Goal: Information Seeking & Learning: Check status

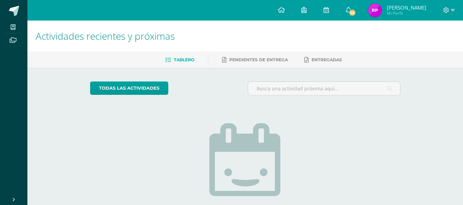
click at [393, 11] on span "Mi Perfil" at bounding box center [406, 13] width 39 height 6
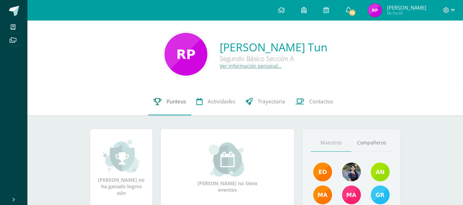
click at [163, 107] on link "Punteos" at bounding box center [169, 101] width 43 height 27
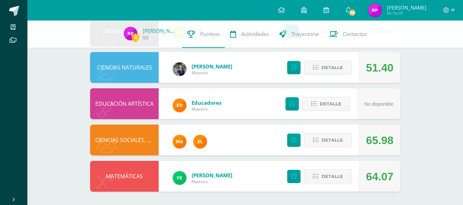
scroll to position [383, 0]
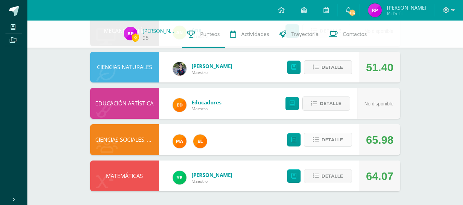
click at [323, 137] on span "Detalle" at bounding box center [333, 140] width 22 height 13
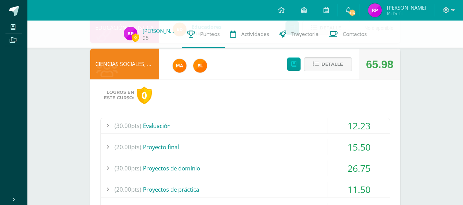
scroll to position [460, 0]
click at [313, 124] on div "(30.00pts) Evaluación" at bounding box center [245, 125] width 289 height 15
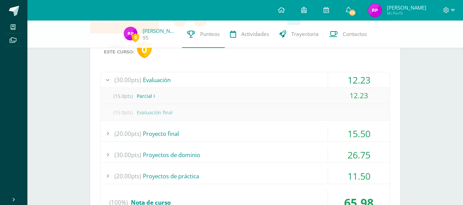
scroll to position [507, 0]
